Goal: Task Accomplishment & Management: Use online tool/utility

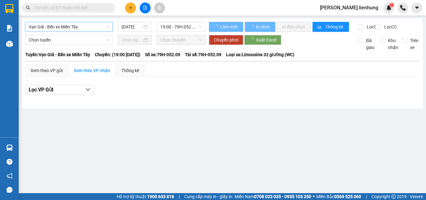
click at [70, 27] on span "Vạn Giã - Bến xe Miền Tây" at bounding box center [69, 26] width 80 height 9
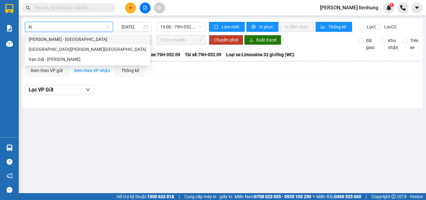
type input "kie"
click at [66, 51] on div "[GEOGRAPHIC_DATA][PERSON_NAME][GEOGRAPHIC_DATA]" at bounding box center [88, 49] width 118 height 7
type input "[DATE]"
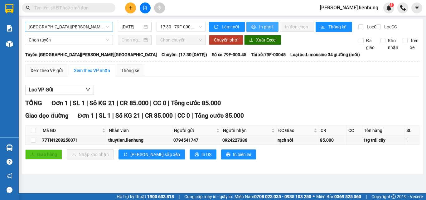
click at [264, 27] on span "In phơi" at bounding box center [266, 26] width 14 height 7
